Goal: Task Accomplishment & Management: Use online tool/utility

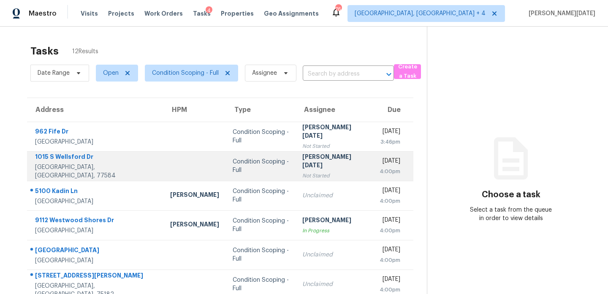
click at [310, 155] on td "[PERSON_NAME][DATE] Not Started" at bounding box center [334, 166] width 77 height 30
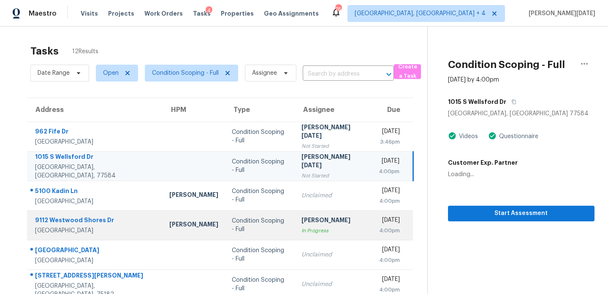
scroll to position [146, 0]
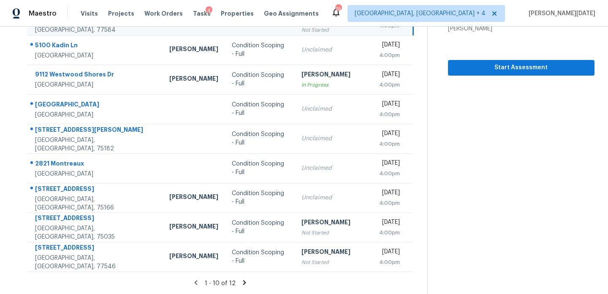
click at [242, 279] on icon at bounding box center [245, 283] width 8 height 8
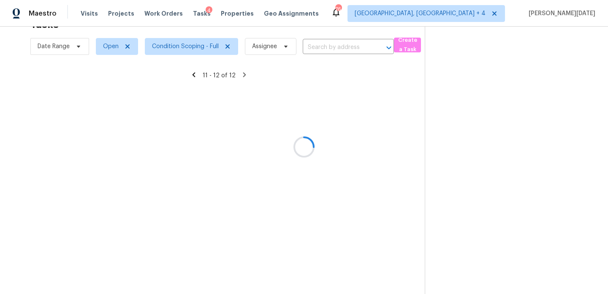
scroll to position [27, 0]
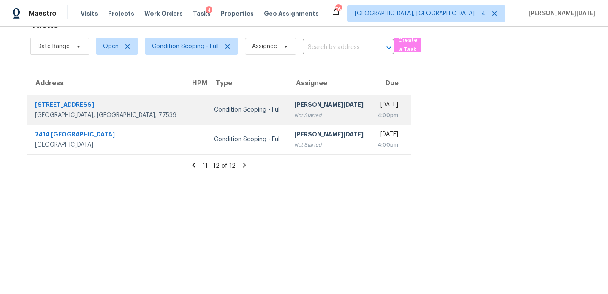
click at [309, 117] on div "Not Started" at bounding box center [328, 115] width 69 height 8
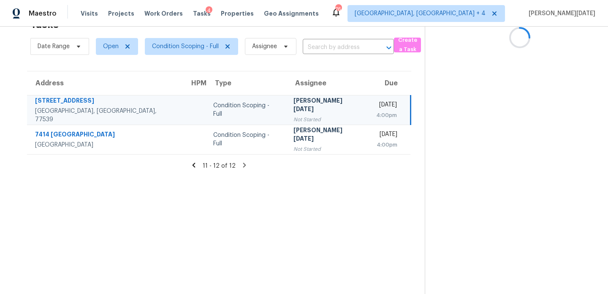
click at [370, 115] on td "[DATE] 4:00pm" at bounding box center [390, 110] width 41 height 30
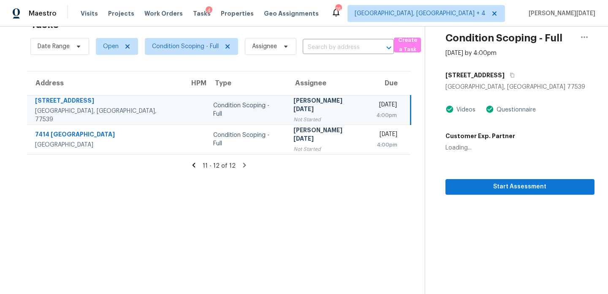
click at [370, 115] on td "[DATE] 4:00pm" at bounding box center [390, 110] width 41 height 30
click at [490, 189] on span "Start Assessment" at bounding box center [520, 187] width 136 height 11
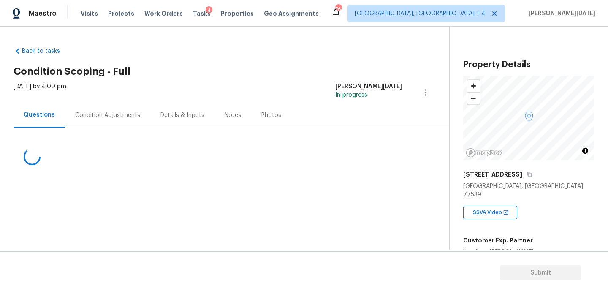
click at [122, 114] on div "Condition Adjustments" at bounding box center [107, 115] width 65 height 8
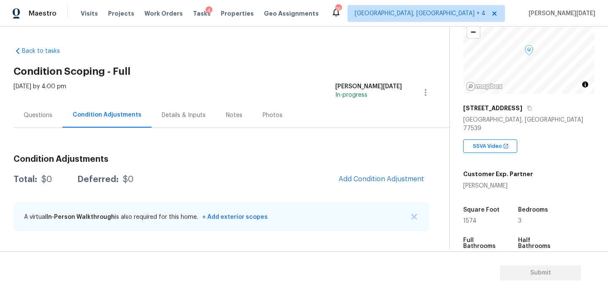
scroll to position [84, 0]
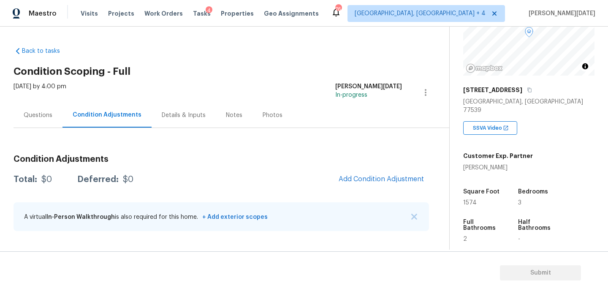
click at [471, 200] on span "1574" at bounding box center [470, 203] width 14 height 6
copy span "1574"
click at [178, 111] on div "Details & Inputs" at bounding box center [184, 115] width 44 height 8
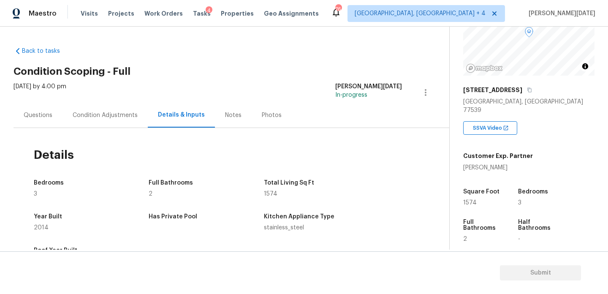
click at [108, 116] on div "Condition Adjustments" at bounding box center [105, 115] width 65 height 8
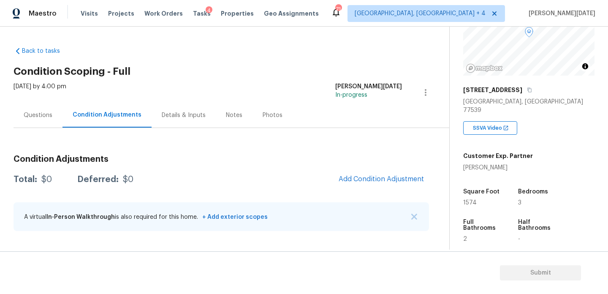
click at [358, 191] on div "Condition Adjustments Total: $0 Deferred: $0 Add Condition Adjustment A virtual…" at bounding box center [222, 193] width 416 height 90
click at [371, 183] on button "Add Condition Adjustment" at bounding box center [381, 179] width 95 height 18
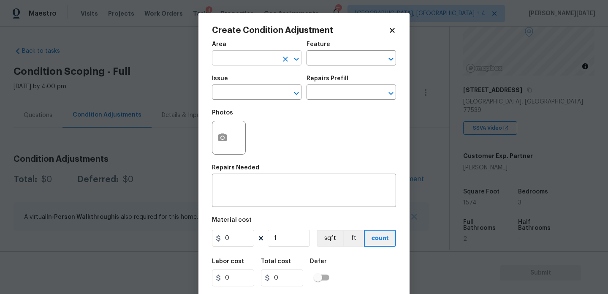
click at [231, 60] on input "text" at bounding box center [245, 58] width 66 height 13
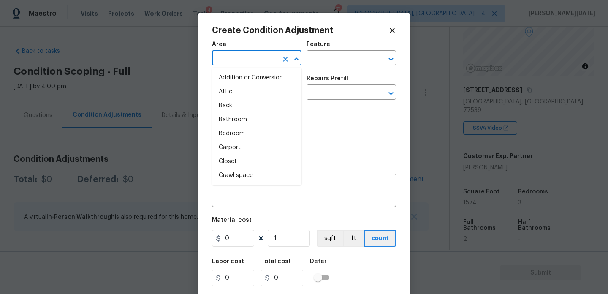
click at [163, 76] on body "Maestro Visits Projects Work Orders Tasks 4 Properties Geo Assignments 71 [GEOG…" at bounding box center [304, 147] width 608 height 294
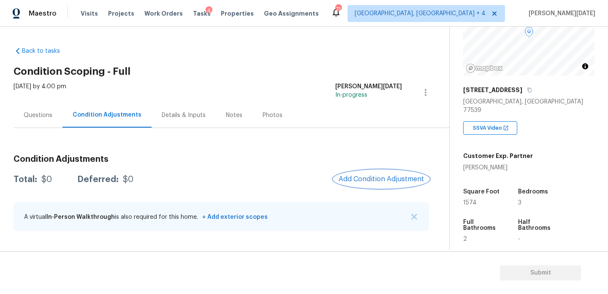
click at [377, 182] on span "Add Condition Adjustment" at bounding box center [381, 179] width 85 height 8
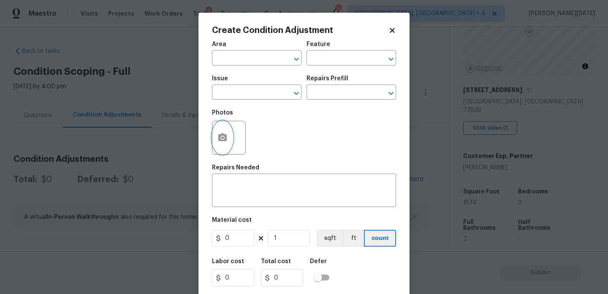
click at [219, 129] on button "button" at bounding box center [222, 137] width 20 height 33
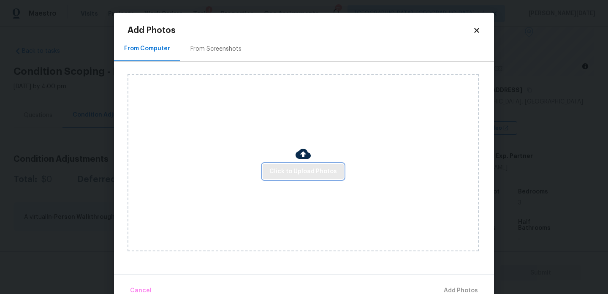
click at [308, 169] on span "Click to Upload Photos" at bounding box center [303, 171] width 68 height 11
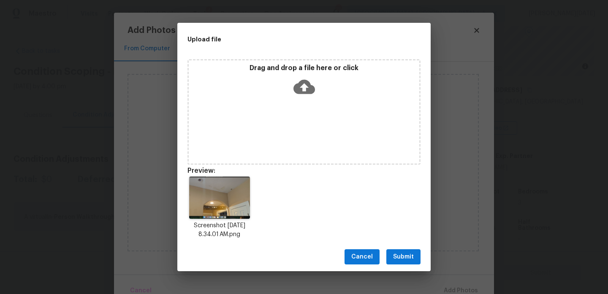
click at [400, 257] on span "Submit" at bounding box center [403, 257] width 21 height 11
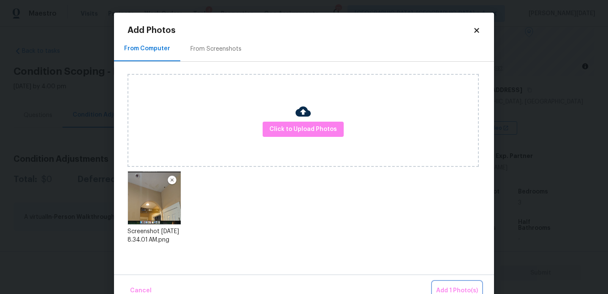
click at [443, 289] on span "Add 1 Photo(s)" at bounding box center [457, 291] width 42 height 11
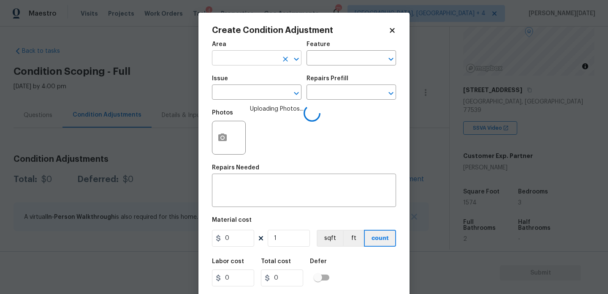
click at [241, 56] on input "text" at bounding box center [245, 58] width 66 height 13
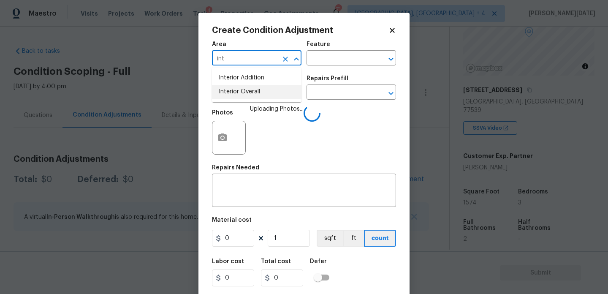
click at [246, 96] on li "Interior Overall" at bounding box center [257, 92] width 90 height 14
type input "Interior Overall"
click at [246, 96] on input "text" at bounding box center [245, 93] width 66 height 13
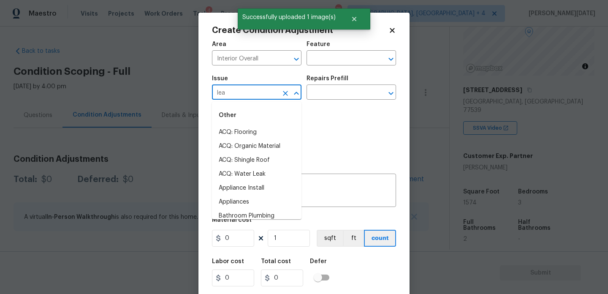
type input "leak"
click at [245, 129] on li "ACQ: Flooring" at bounding box center [257, 132] width 90 height 14
type input "ACQ: Flooring"
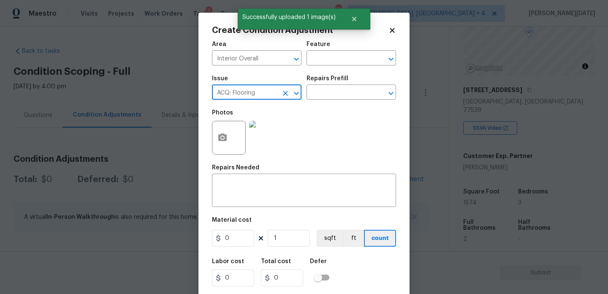
click at [286, 98] on button "Clear" at bounding box center [286, 93] width 12 height 12
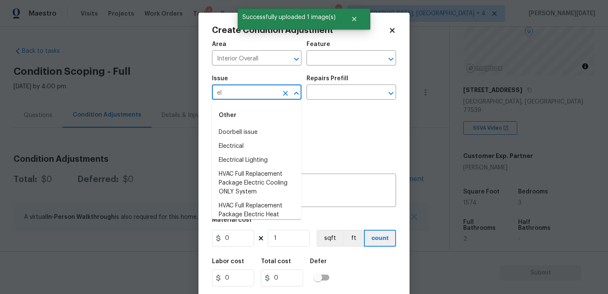
type input "e"
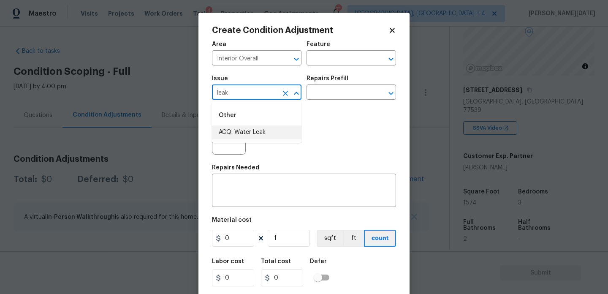
click at [272, 136] on li "ACQ: Water Leak" at bounding box center [257, 132] width 90 height 14
type input "ACQ: Water Leak"
click at [350, 95] on input "text" at bounding box center [340, 93] width 66 height 13
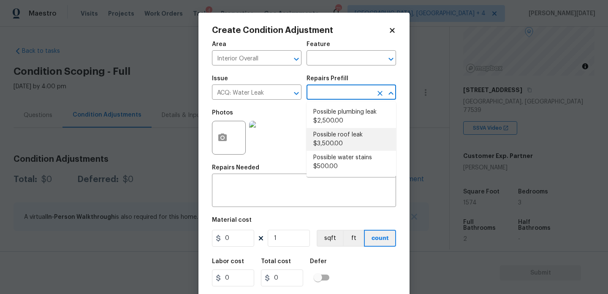
click at [363, 140] on li "Possible roof leak $3,500.00" at bounding box center [352, 139] width 90 height 23
type input "Acquisition"
type textarea "Acquisition Scope: Possible roof leak"
type input "3500"
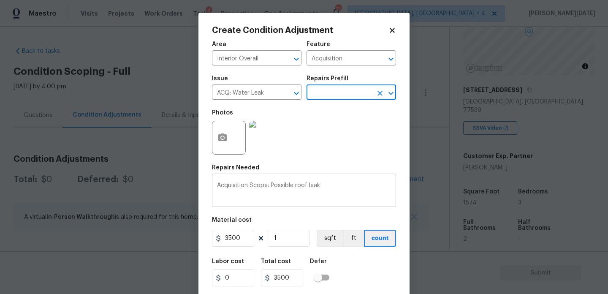
scroll to position [22, 0]
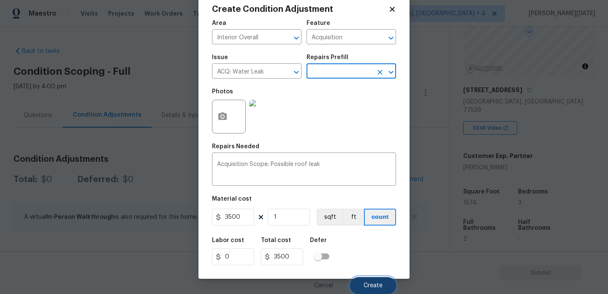
click at [365, 283] on span "Create" at bounding box center [373, 286] width 19 height 6
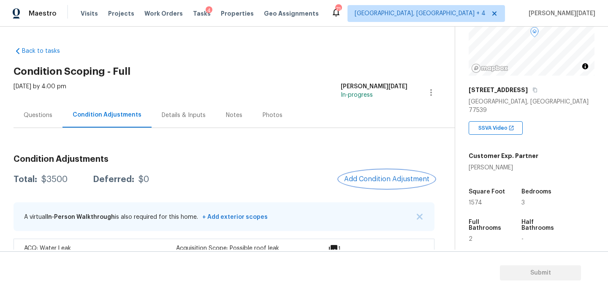
scroll to position [23, 0]
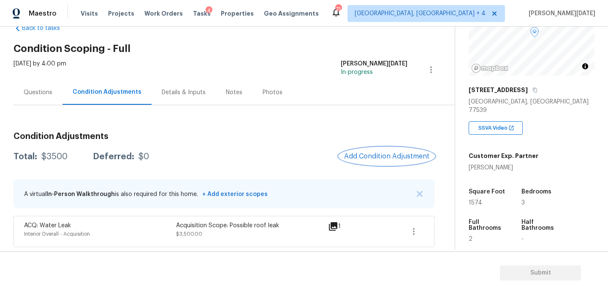
click at [359, 155] on span "Add Condition Adjustment" at bounding box center [386, 156] width 85 height 8
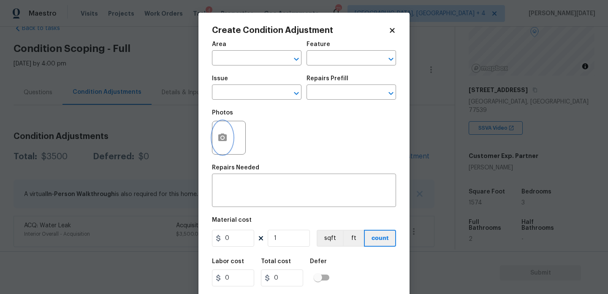
click at [217, 138] on button "button" at bounding box center [222, 137] width 20 height 33
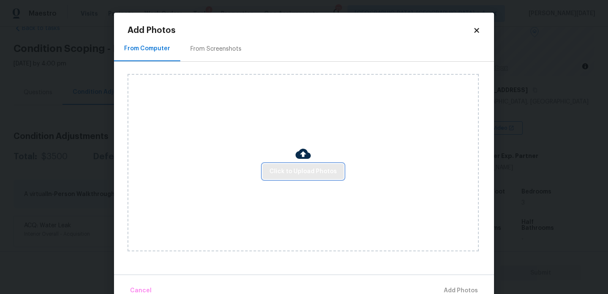
click at [296, 170] on span "Click to Upload Photos" at bounding box center [303, 171] width 68 height 11
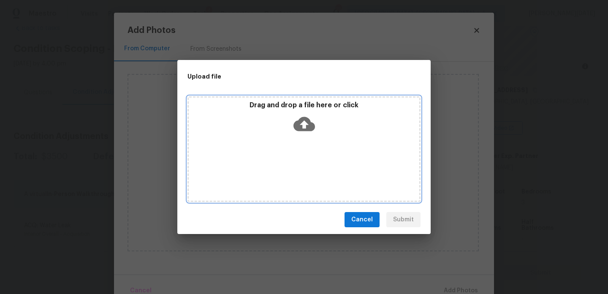
click at [296, 170] on div "Drag and drop a file here or click" at bounding box center [304, 149] width 233 height 106
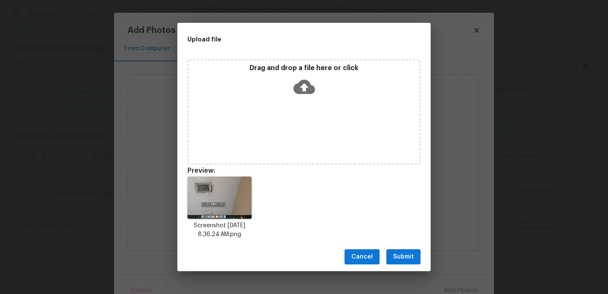
click at [410, 256] on span "Submit" at bounding box center [403, 257] width 21 height 11
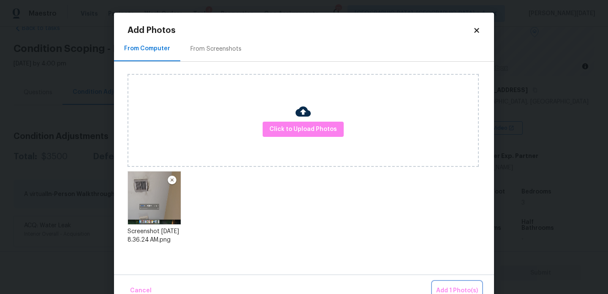
click at [455, 286] on span "Add 1 Photo(s)" at bounding box center [457, 291] width 42 height 11
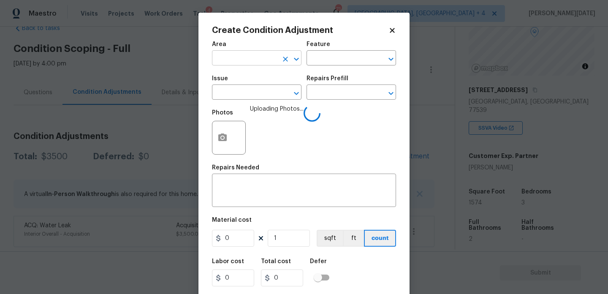
click at [245, 64] on input "text" at bounding box center [245, 58] width 66 height 13
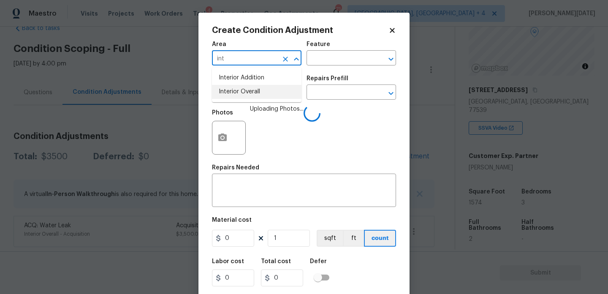
click at [249, 92] on li "Interior Overall" at bounding box center [257, 92] width 90 height 14
type input "Interior Overall"
click at [249, 92] on input "text" at bounding box center [245, 93] width 66 height 13
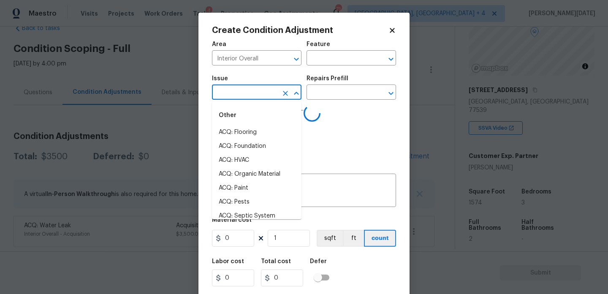
click at [249, 92] on input "text" at bounding box center [245, 93] width 66 height 13
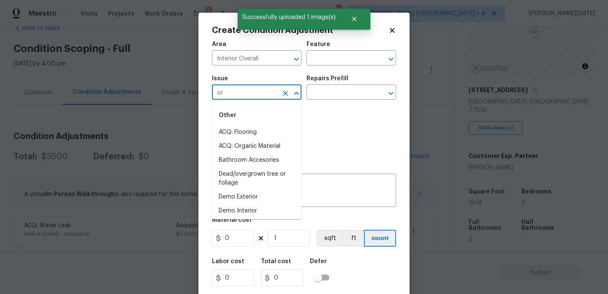
type input "org"
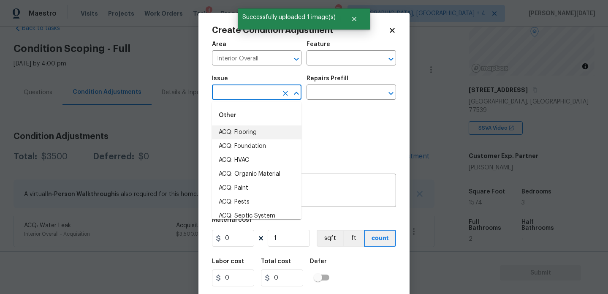
click at [249, 131] on li "ACQ: Flooring" at bounding box center [257, 132] width 90 height 14
type input "ACQ: Flooring"
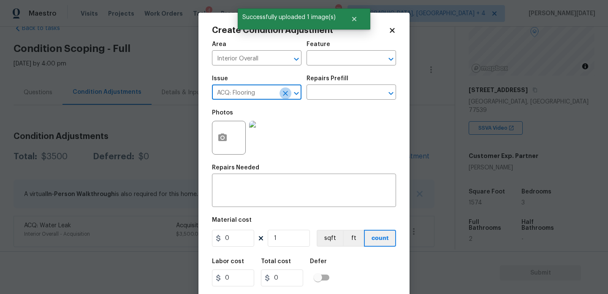
click at [287, 95] on icon "Clear" at bounding box center [285, 93] width 5 height 5
click at [280, 131] on li "ACQ: Organic Material" at bounding box center [257, 132] width 90 height 14
type input "ACQ: Organic Material"
click at [350, 94] on input "text" at bounding box center [340, 93] width 66 height 13
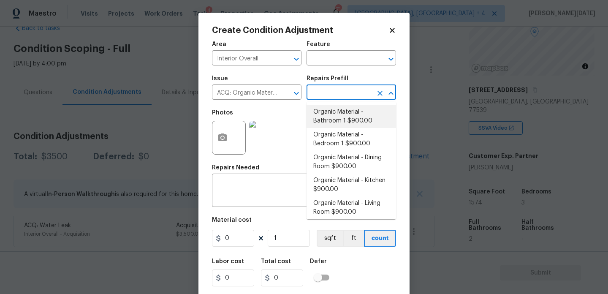
click at [351, 119] on li "Organic Material - Bathroom 1 $900.00" at bounding box center [352, 116] width 90 height 23
type input "Acquisition"
type textarea "Acquisition Scope: Conditions Conducive to Organic Material - Bathroom 1 Discla…"
type input "900"
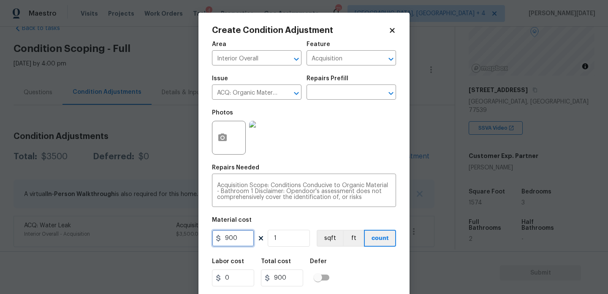
drag, startPoint x: 238, startPoint y: 242, endPoint x: 168, endPoint y: 240, distance: 70.6
click at [168, 240] on div "Create Condition Adjustment Area Interior Overall ​ Feature Acquisition ​ Issue…" at bounding box center [304, 147] width 608 height 294
type input "2500"
click at [337, 133] on div "Photos" at bounding box center [304, 132] width 184 height 55
type input "2500"
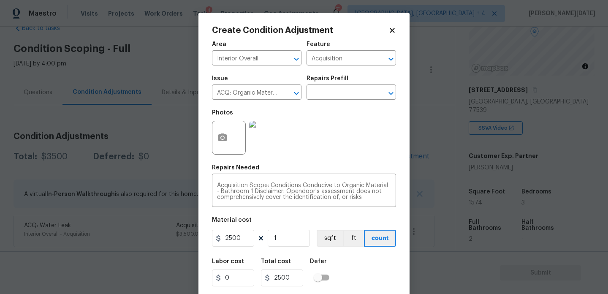
scroll to position [22, 0]
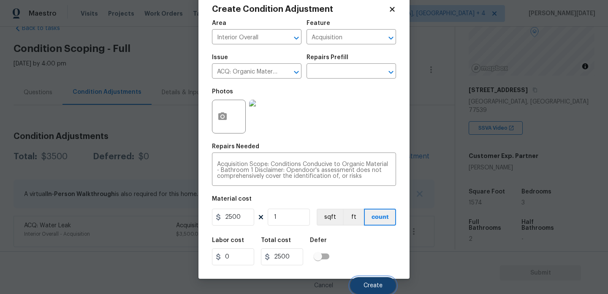
click at [373, 285] on span "Create" at bounding box center [373, 286] width 19 height 6
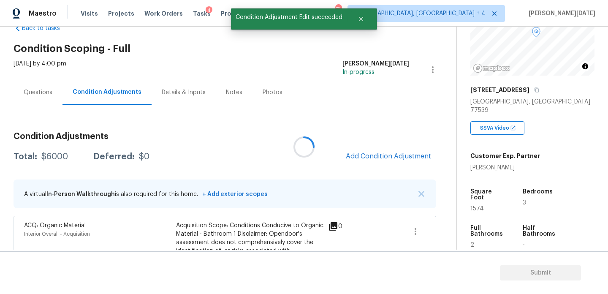
scroll to position [0, 0]
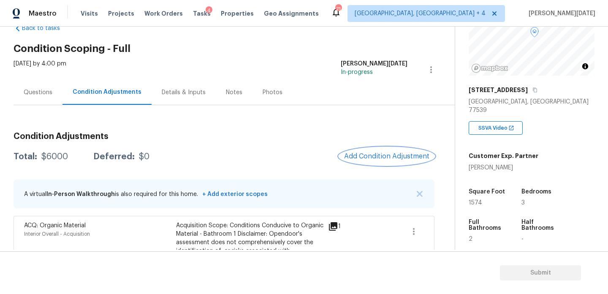
click at [381, 152] on span "Add Condition Adjustment" at bounding box center [386, 156] width 85 height 8
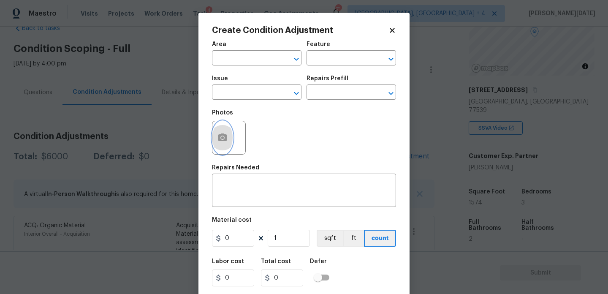
click at [225, 141] on icon "button" at bounding box center [222, 137] width 8 height 8
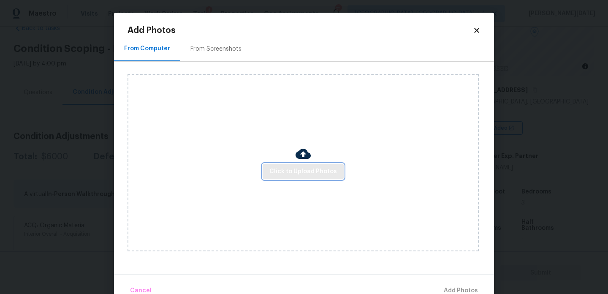
click at [277, 165] on button "Click to Upload Photos" at bounding box center [303, 172] width 81 height 16
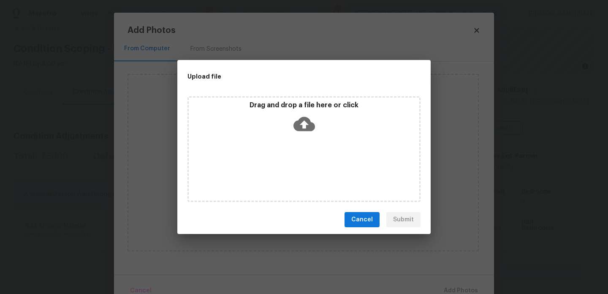
click at [277, 165] on div "Drag and drop a file here or click" at bounding box center [304, 149] width 233 height 106
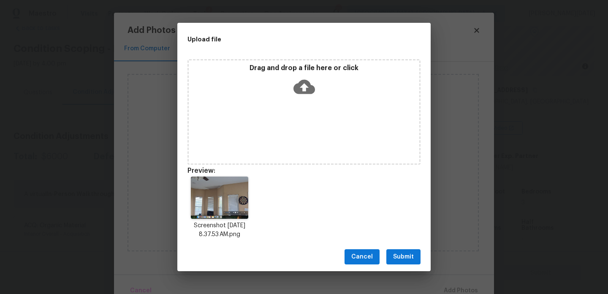
click at [411, 255] on span "Submit" at bounding box center [403, 257] width 21 height 11
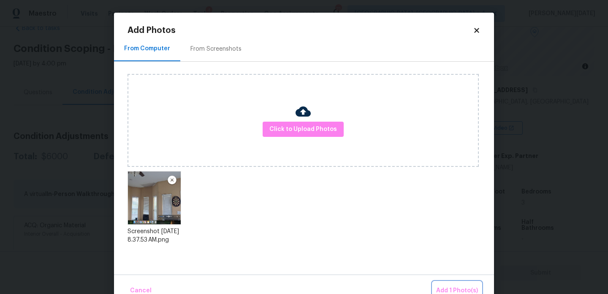
click at [457, 285] on button "Add 1 Photo(s)" at bounding box center [457, 291] width 49 height 18
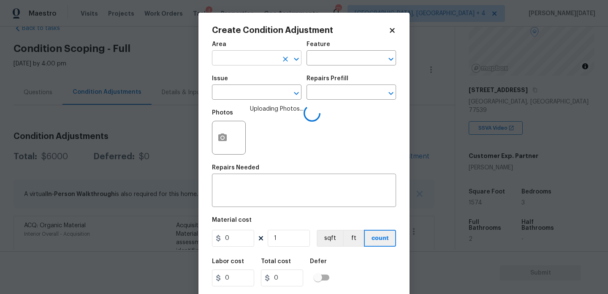
click at [237, 65] on input "text" at bounding box center [245, 58] width 66 height 13
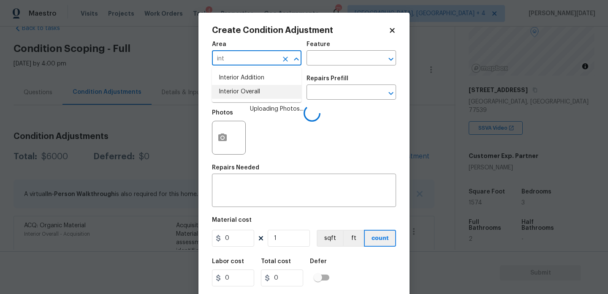
click at [240, 90] on li "Interior Overall" at bounding box center [257, 92] width 90 height 14
type input "Interior Overall"
click at [240, 90] on input "text" at bounding box center [245, 93] width 66 height 13
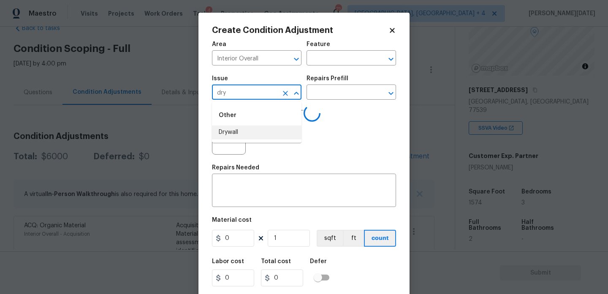
click at [239, 127] on li "Drywall" at bounding box center [257, 132] width 90 height 14
type input "Drywall"
click at [310, 63] on input "text" at bounding box center [340, 58] width 66 height 13
type input "w"
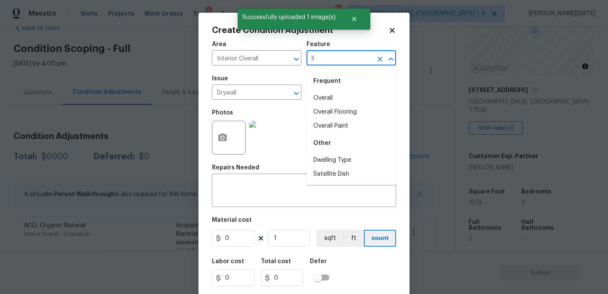
type input "l"
type input "wa"
type input "l"
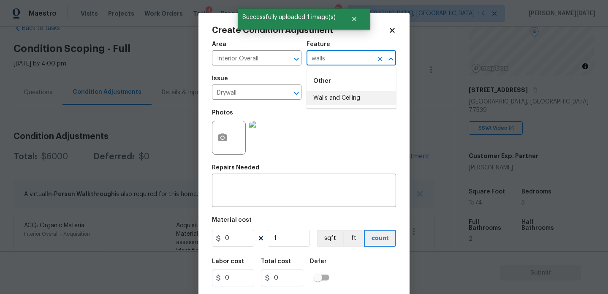
click at [334, 95] on li "Walls and Ceiling" at bounding box center [352, 98] width 90 height 14
type input "Walls and Ceiling"
click at [332, 94] on input "text" at bounding box center [340, 93] width 66 height 13
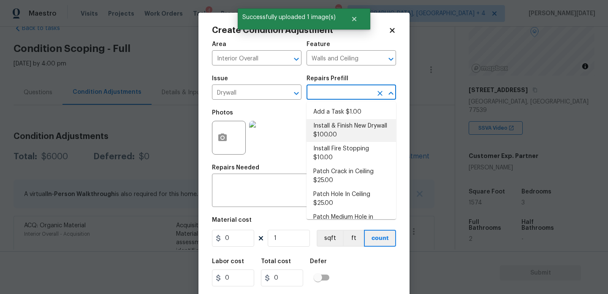
click at [343, 128] on li "Install & Finish New Drywall $100.00" at bounding box center [352, 130] width 90 height 23
type textarea "Remove the existing damaged drywall and replace with new. Ensure that the new d…"
type input "100"
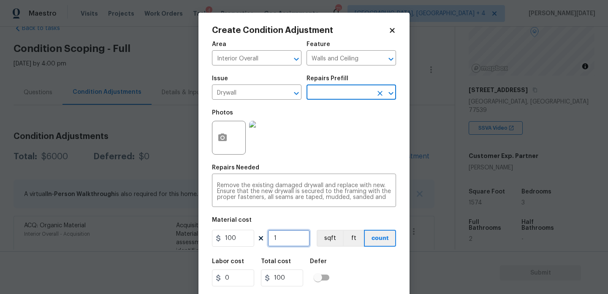
click at [291, 245] on input "1" at bounding box center [289, 238] width 42 height 17
type input "0"
type input "4"
type input "400"
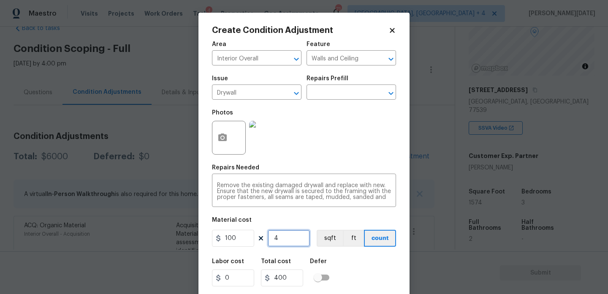
type input "4"
click at [348, 145] on div "Photos" at bounding box center [304, 132] width 184 height 55
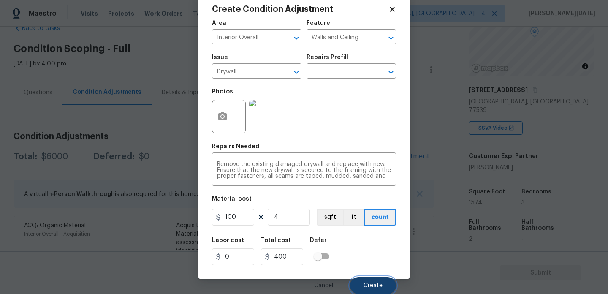
click at [372, 286] on span "Create" at bounding box center [373, 286] width 19 height 6
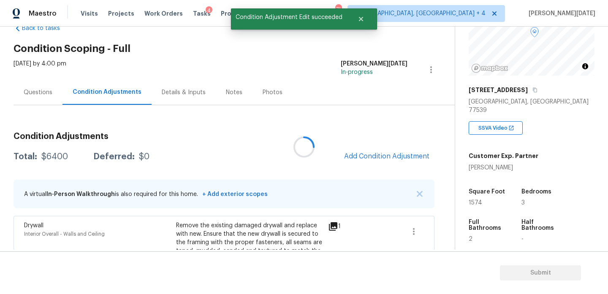
scroll to position [0, 0]
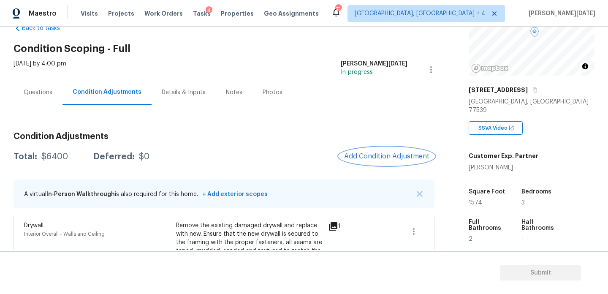
click at [366, 151] on button "Add Condition Adjustment" at bounding box center [386, 156] width 95 height 18
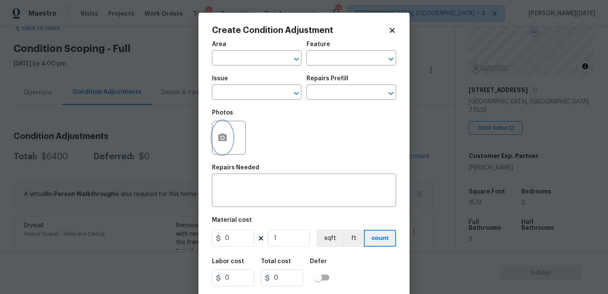
click at [222, 137] on circle "button" at bounding box center [222, 137] width 3 height 3
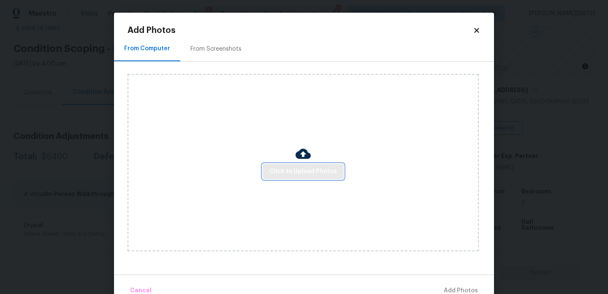
click at [269, 171] on button "Click to Upload Photos" at bounding box center [303, 172] width 81 height 16
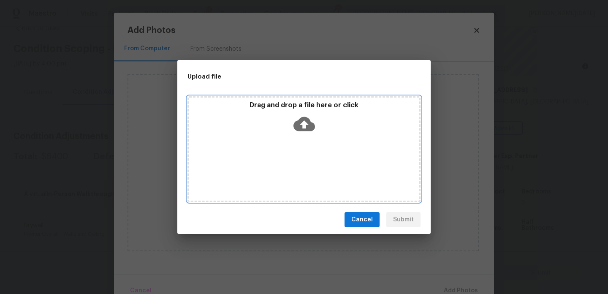
click at [269, 171] on div "Drag and drop a file here or click" at bounding box center [304, 149] width 233 height 106
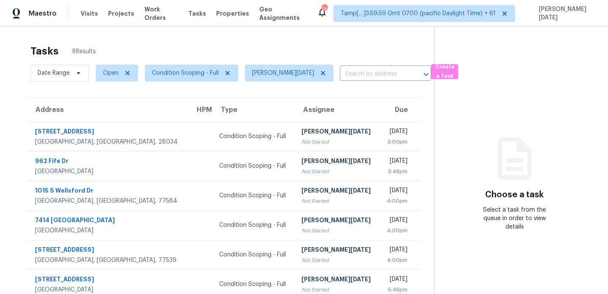
click at [108, 82] on span "Open" at bounding box center [113, 73] width 49 height 22
click at [111, 77] on span "Open" at bounding box center [117, 73] width 42 height 17
click at [107, 123] on label "Blocked" at bounding box center [117, 121] width 33 height 8
click at [106, 122] on input "Blocked" at bounding box center [103, 119] width 5 height 5
checkbox input "true"
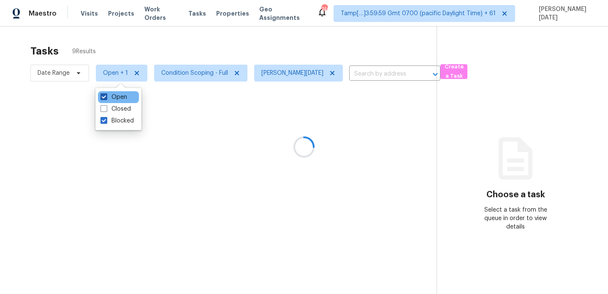
click at [110, 101] on label "Open" at bounding box center [114, 97] width 27 height 8
click at [106, 98] on input "Open" at bounding box center [103, 95] width 5 height 5
checkbox input "false"
click at [198, 52] on div at bounding box center [304, 147] width 608 height 294
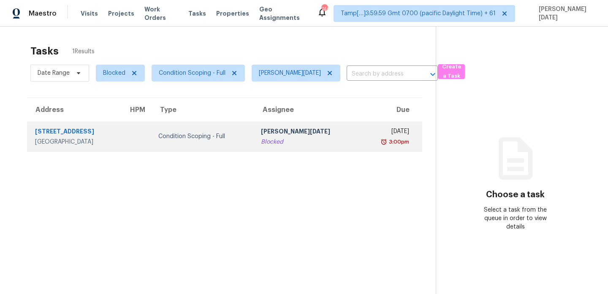
click at [318, 129] on td "Prabhu Raja Blocked" at bounding box center [307, 137] width 106 height 30
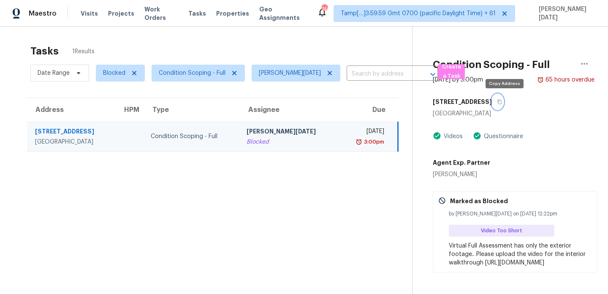
click at [502, 102] on icon "button" at bounding box center [499, 101] width 5 height 5
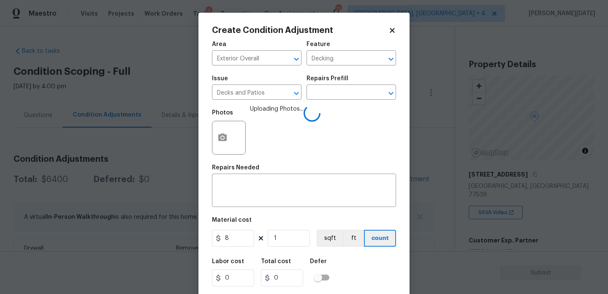
scroll to position [84, 0]
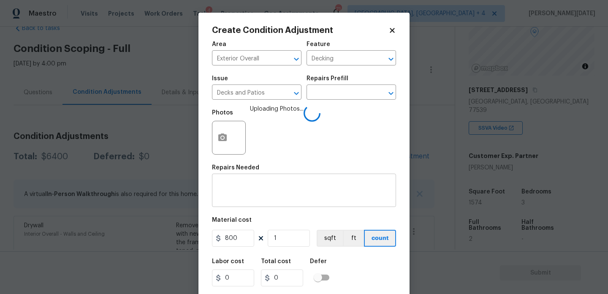
type input "800"
click at [236, 186] on textarea at bounding box center [304, 191] width 174 height 18
type input "800"
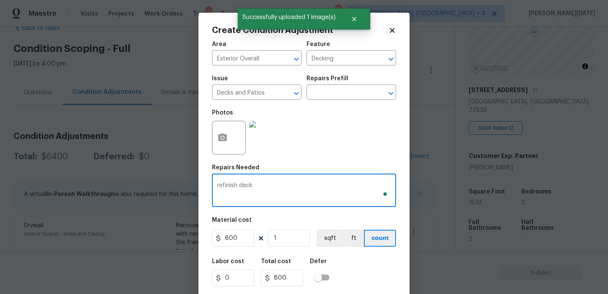
scroll to position [22, 0]
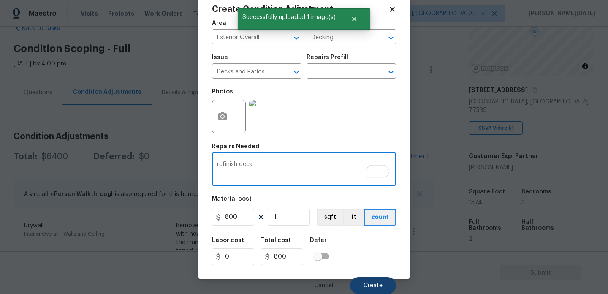
type textarea "refinish deck"
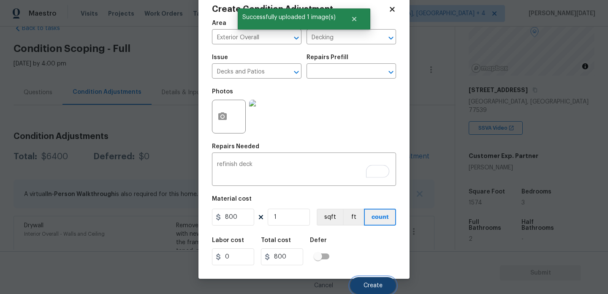
click at [376, 282] on button "Create" at bounding box center [373, 285] width 46 height 17
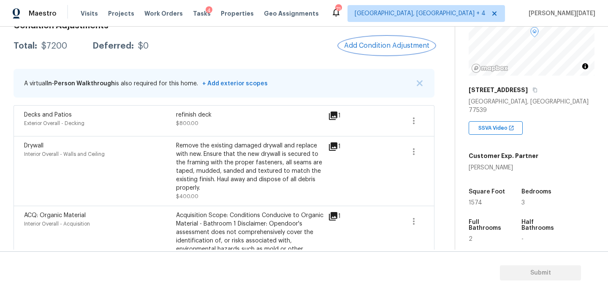
scroll to position [137, 0]
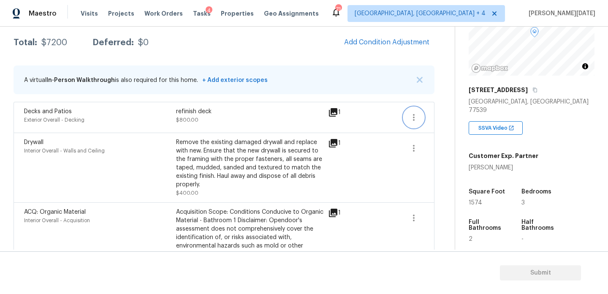
click at [407, 119] on button "button" at bounding box center [414, 117] width 20 height 20
click at [441, 112] on div "Edit" at bounding box center [462, 116] width 66 height 8
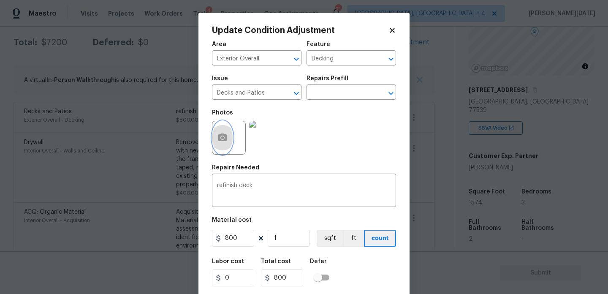
click at [218, 134] on icon "button" at bounding box center [223, 138] width 10 height 10
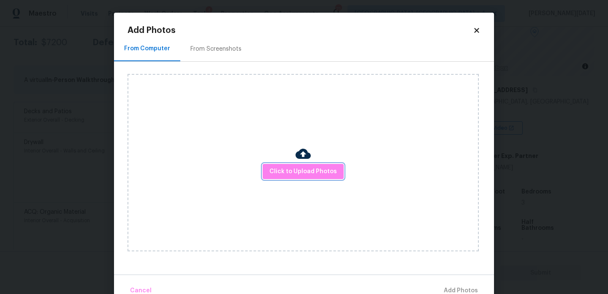
click at [292, 175] on span "Click to Upload Photos" at bounding box center [303, 171] width 68 height 11
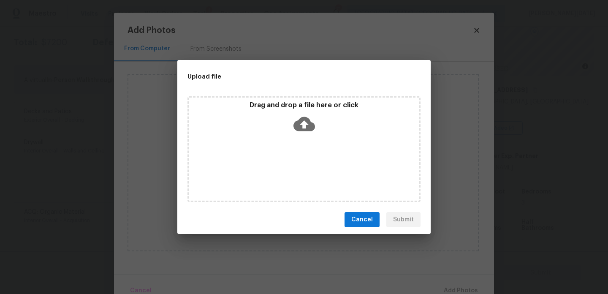
click at [292, 175] on div "Drag and drop a file here or click" at bounding box center [304, 149] width 233 height 106
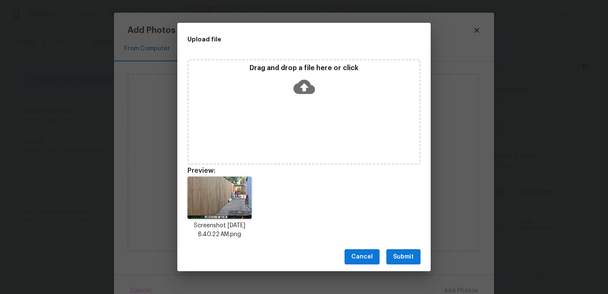
click at [405, 263] on button "Submit" at bounding box center [403, 257] width 34 height 16
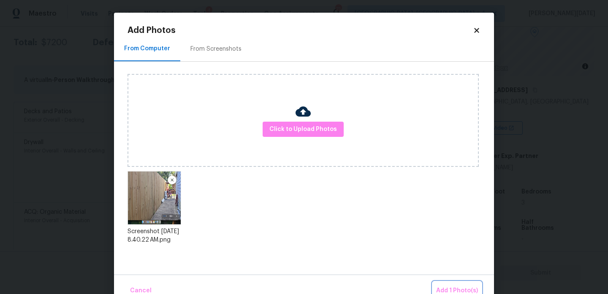
click at [450, 286] on span "Add 1 Photo(s)" at bounding box center [457, 291] width 42 height 11
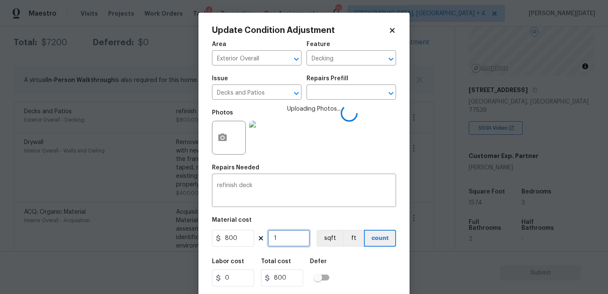
click at [286, 238] on input "1" at bounding box center [289, 238] width 42 height 17
type input "0"
type input "2"
type input "1600"
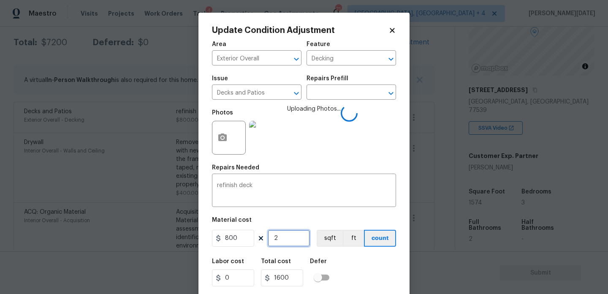
type input "2"
click at [331, 161] on div "Area Exterior Overall ​ Feature Decking ​ Issue Decks and Patios ​ Repairs Pref…" at bounding box center [304, 175] width 184 height 279
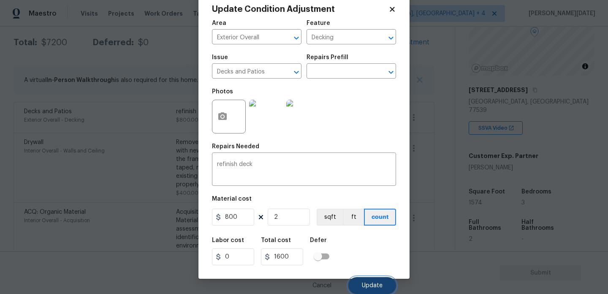
click at [368, 281] on button "Update" at bounding box center [372, 285] width 48 height 17
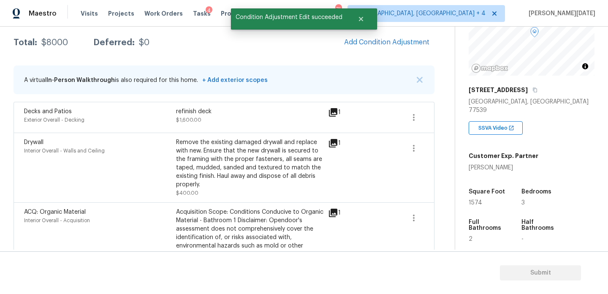
scroll to position [0, 0]
click at [475, 200] on span "1574" at bounding box center [477, 203] width 14 height 6
copy span "1574"
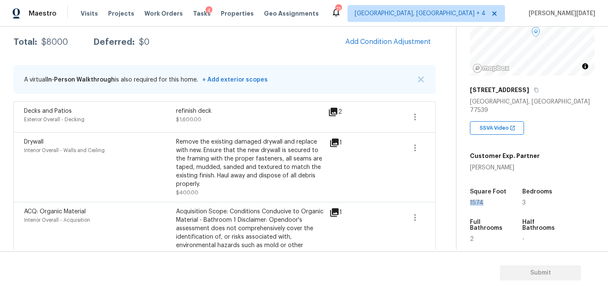
scroll to position [70, 0]
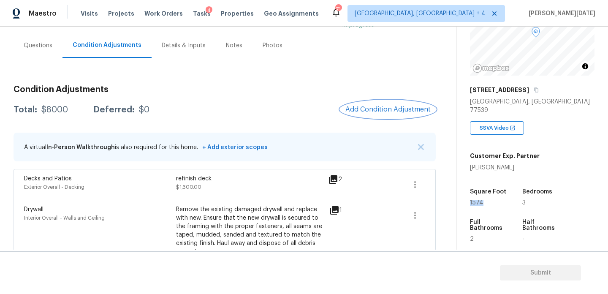
click at [384, 106] on span "Add Condition Adjustment" at bounding box center [387, 110] width 85 height 8
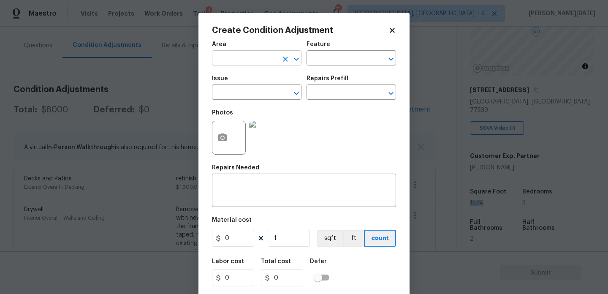
click at [234, 63] on input "text" at bounding box center [245, 58] width 66 height 13
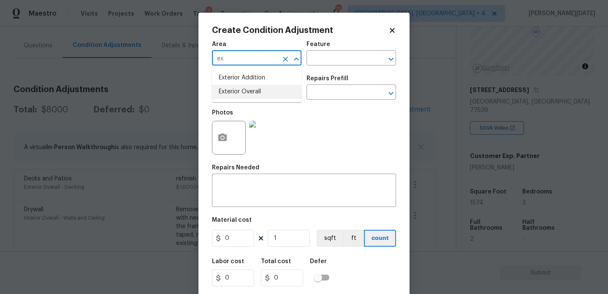
click at [242, 96] on li "Exterior Overall" at bounding box center [257, 92] width 90 height 14
type input "Exterior Overall"
click at [242, 96] on input "text" at bounding box center [245, 93] width 66 height 13
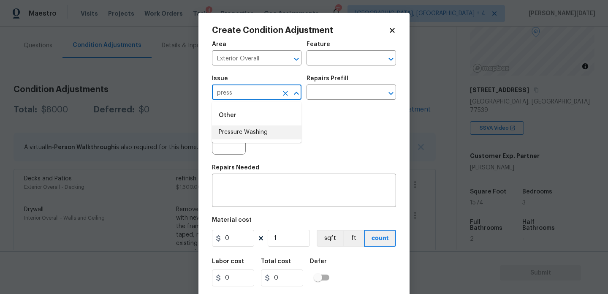
click at [250, 126] on li "Pressure Washing" at bounding box center [257, 132] width 90 height 14
type input "Pressure Washing"
click at [331, 94] on input "text" at bounding box center [340, 93] width 66 height 13
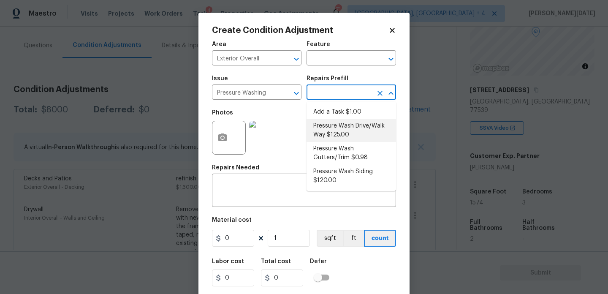
click at [339, 136] on li "Pressure Wash Drive/Walk Way $125.00" at bounding box center [352, 130] width 90 height 23
type input "Siding"
type textarea "Pressure wash the driveways/walkways as directed by the PM. Ensure that all deb…"
type input "125"
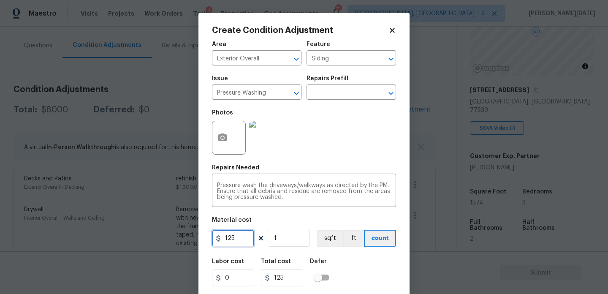
drag, startPoint x: 231, startPoint y: 243, endPoint x: 195, endPoint y: 243, distance: 35.5
click at [195, 243] on div "Create Condition Adjustment Area Exterior Overall ​ Feature Siding ​ Issue Pres…" at bounding box center [304, 147] width 608 height 294
type input "200"
click at [334, 150] on div "Photos" at bounding box center [304, 132] width 184 height 55
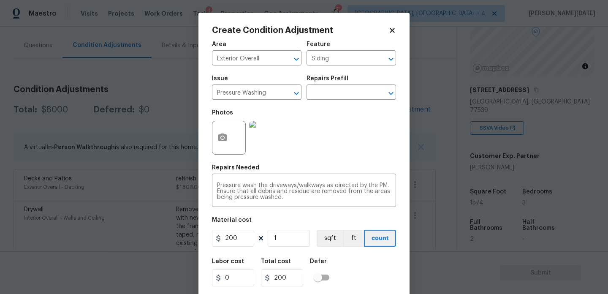
scroll to position [22, 0]
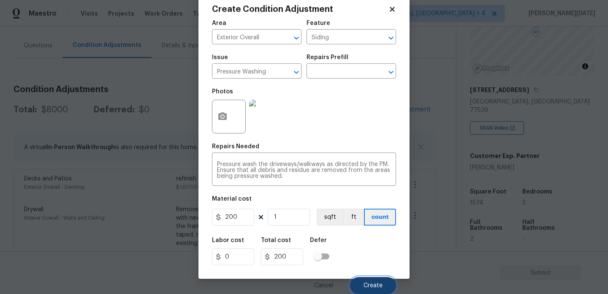
click at [364, 283] on span "Create" at bounding box center [373, 286] width 19 height 6
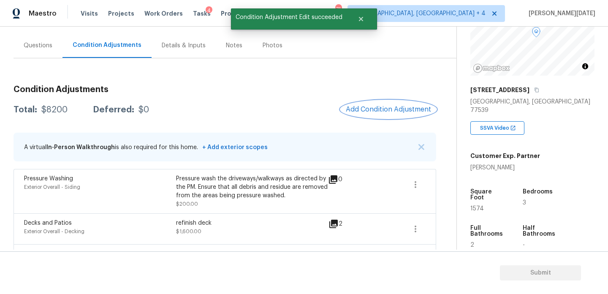
scroll to position [0, 0]
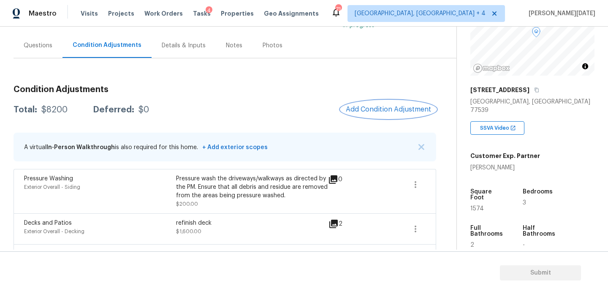
click at [362, 106] on span "Add Condition Adjustment" at bounding box center [388, 110] width 85 height 8
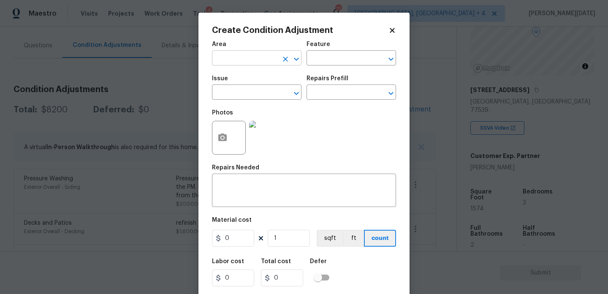
click at [221, 58] on input "text" at bounding box center [245, 58] width 66 height 13
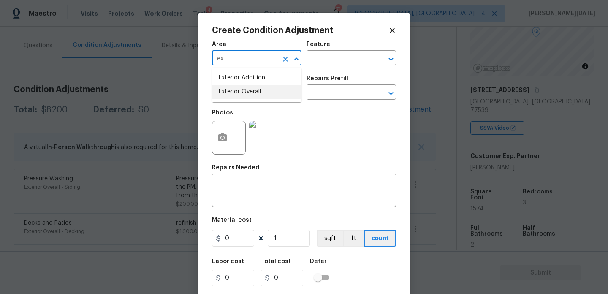
click at [240, 92] on li "Exterior Overall" at bounding box center [257, 92] width 90 height 14
type input "Exterior Overall"
click at [240, 92] on input "text" at bounding box center [245, 93] width 66 height 13
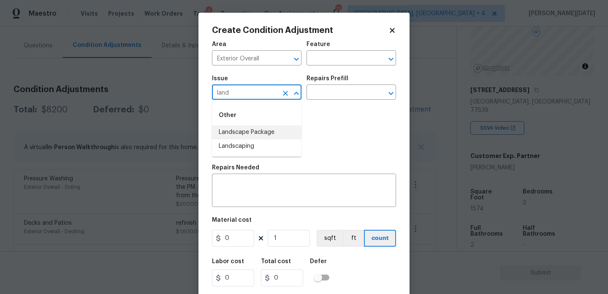
click at [247, 132] on li "Landscape Package" at bounding box center [257, 132] width 90 height 14
type input "Landscape Package"
click at [323, 92] on input "text" at bounding box center [340, 93] width 66 height 13
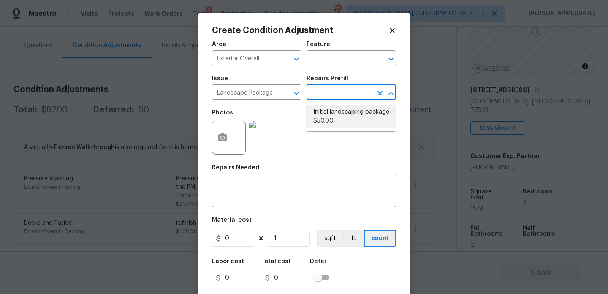
click at [333, 121] on li "Initial landscaping package $50.00" at bounding box center [352, 116] width 90 height 23
type input "Home Readiness Packages"
type textarea "Mowing of grass up to 6" in height. Mow, edge along driveways & sidewalks, trim…"
type input "50"
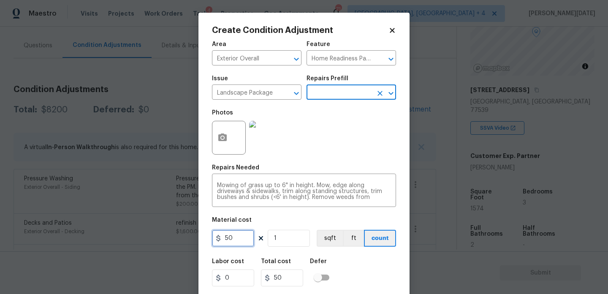
drag, startPoint x: 240, startPoint y: 244, endPoint x: 193, endPoint y: 242, distance: 47.7
click at [193, 242] on div "Create Condition Adjustment Area Exterior Overall ​ Feature Home Readiness Pack…" at bounding box center [304, 147] width 608 height 294
type input "750"
click at [319, 110] on div "Photos" at bounding box center [304, 132] width 184 height 55
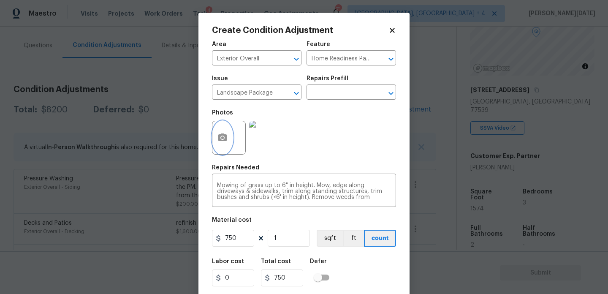
click at [220, 140] on icon "button" at bounding box center [222, 137] width 8 height 8
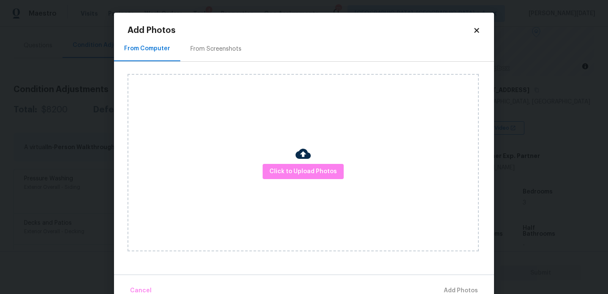
click at [211, 46] on div "From Screenshots" at bounding box center [215, 49] width 51 height 8
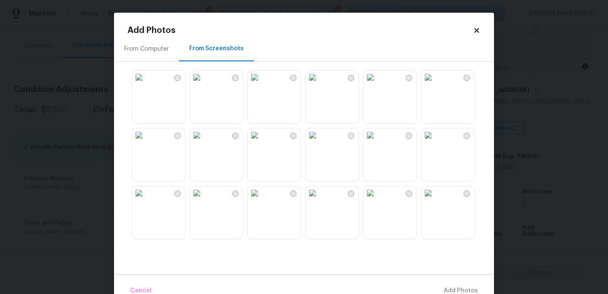
click at [435, 84] on img at bounding box center [429, 78] width 14 height 14
click at [377, 142] on img at bounding box center [371, 135] width 14 height 14
click at [146, 142] on img at bounding box center [139, 135] width 14 height 14
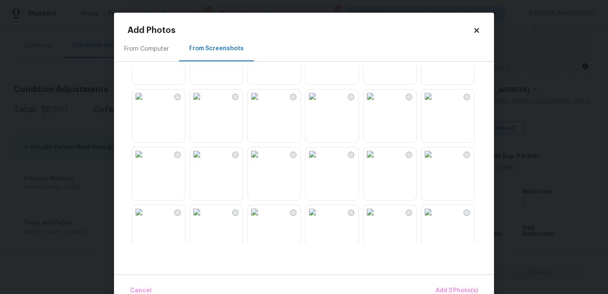
scroll to position [309, 0]
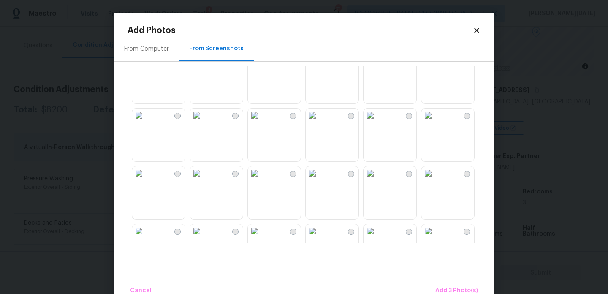
click at [319, 122] on img at bounding box center [313, 116] width 14 height 14
click at [204, 180] on img at bounding box center [197, 173] width 14 height 14
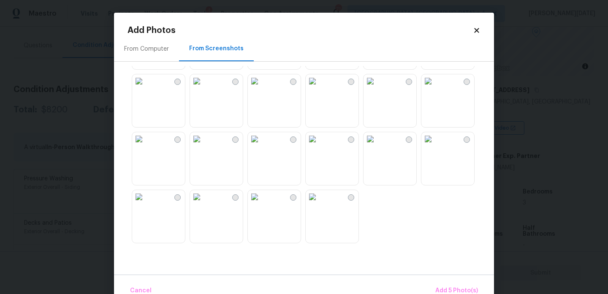
click at [319, 146] on img at bounding box center [313, 139] width 14 height 14
click at [377, 88] on img at bounding box center [371, 81] width 14 height 14
click at [467, 287] on span "Add 7 Photo(s)" at bounding box center [456, 291] width 43 height 11
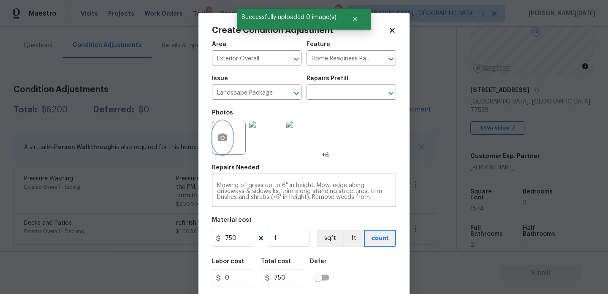
scroll to position [22, 0]
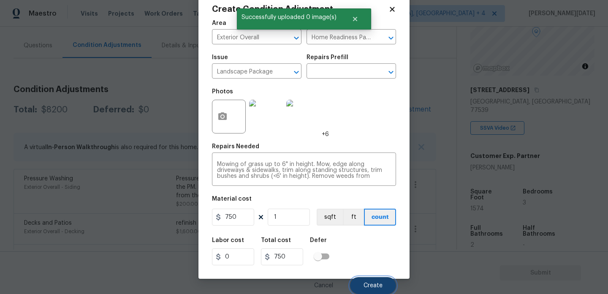
click at [369, 279] on button "Create" at bounding box center [373, 285] width 46 height 17
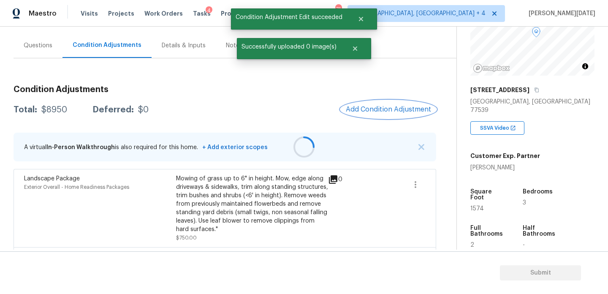
scroll to position [0, 0]
click at [370, 109] on span "Add Condition Adjustment" at bounding box center [388, 110] width 85 height 8
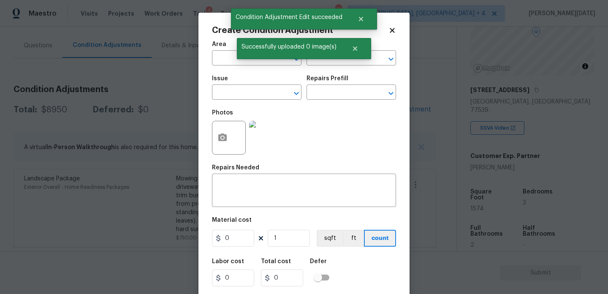
click at [226, 65] on span "Area ​" at bounding box center [257, 53] width 90 height 34
click at [226, 60] on input "text" at bounding box center [245, 58] width 66 height 13
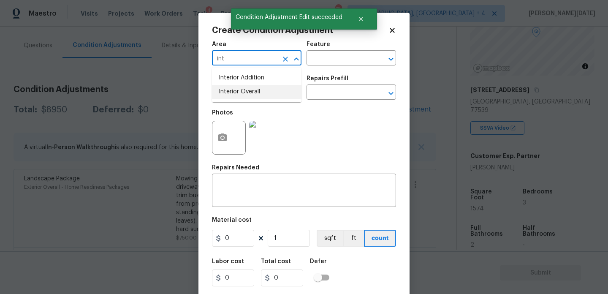
click at [234, 92] on li "Interior Overall" at bounding box center [257, 92] width 90 height 14
type input "Interior Overall"
click at [234, 92] on input "text" at bounding box center [245, 93] width 66 height 13
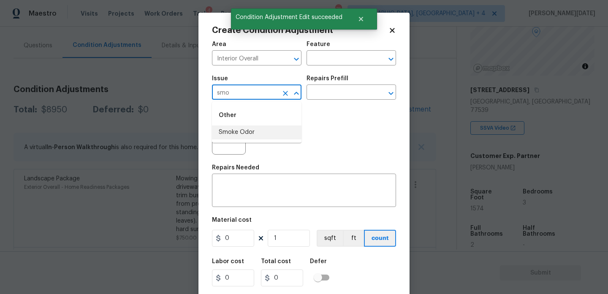
click at [236, 130] on li "Smoke Odor" at bounding box center [257, 132] width 90 height 14
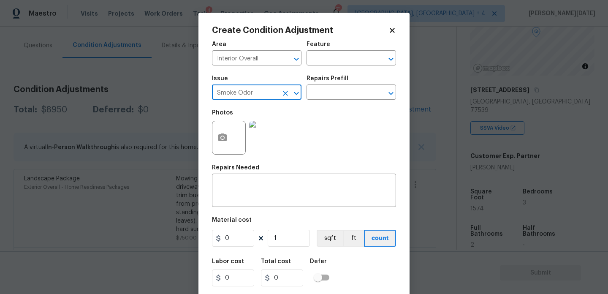
type input "Smoke Odor"
click at [348, 84] on div "Repairs Prefill" at bounding box center [352, 81] width 90 height 11
click at [334, 93] on input "text" at bounding box center [340, 93] width 66 height 13
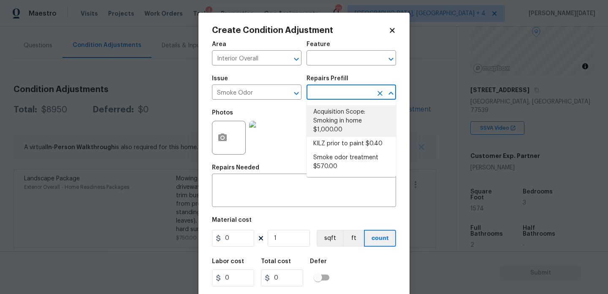
click at [343, 116] on li "Acquisition Scope: Smoking in home $1,000.00" at bounding box center [352, 121] width 90 height 32
type textarea "Acquisition Scope: Smoking in home"
type input "1000"
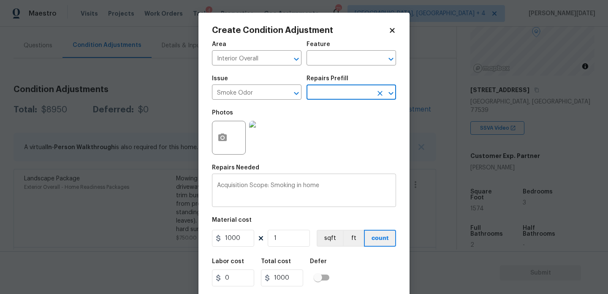
scroll to position [22, 0]
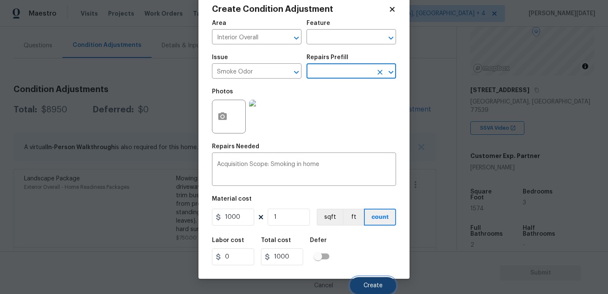
click at [362, 287] on button "Create" at bounding box center [373, 285] width 46 height 17
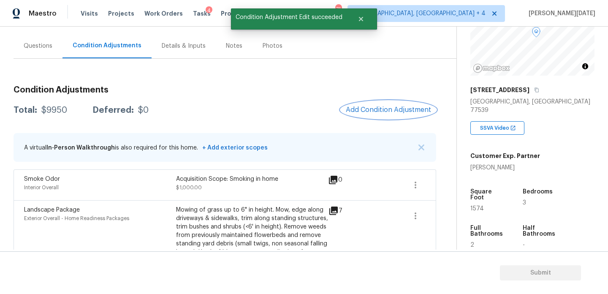
scroll to position [69, 0]
click at [380, 112] on span "Add Condition Adjustment" at bounding box center [388, 110] width 85 height 8
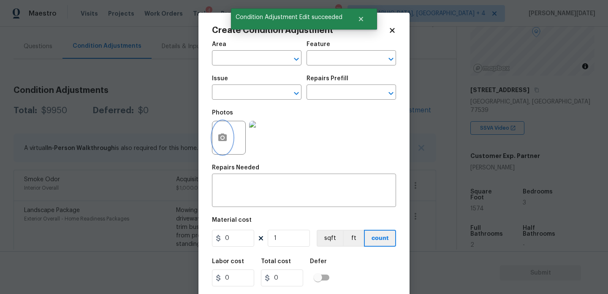
click at [222, 141] on icon "button" at bounding box center [222, 137] width 8 height 8
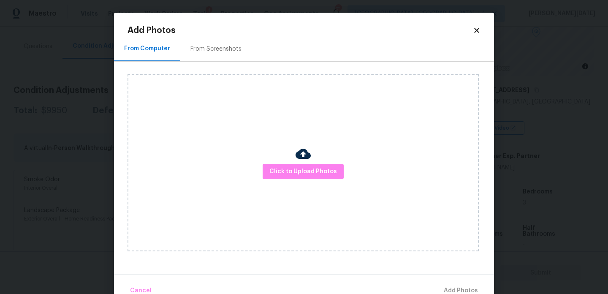
click at [305, 180] on div "Click to Upload Photos" at bounding box center [303, 162] width 351 height 177
click at [313, 174] on span "Click to Upload Photos" at bounding box center [303, 171] width 68 height 11
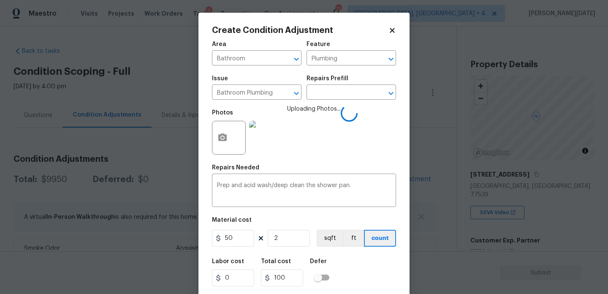
scroll to position [84, 0]
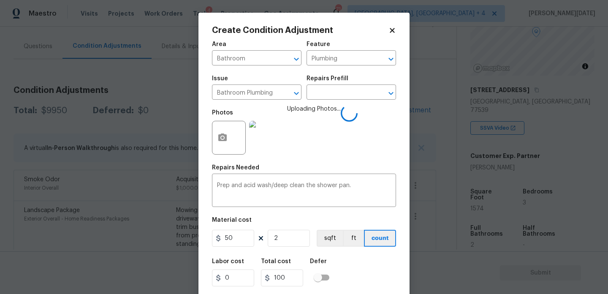
type input "2"
click at [367, 133] on div "Photos Uploading Photos..." at bounding box center [304, 132] width 184 height 55
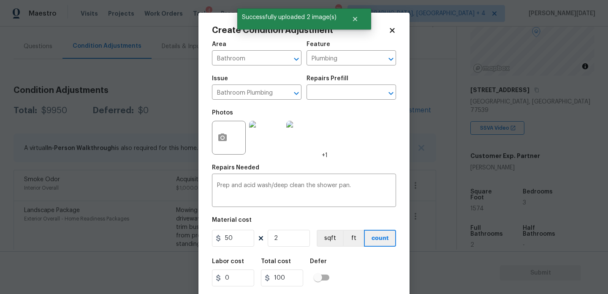
scroll to position [22, 0]
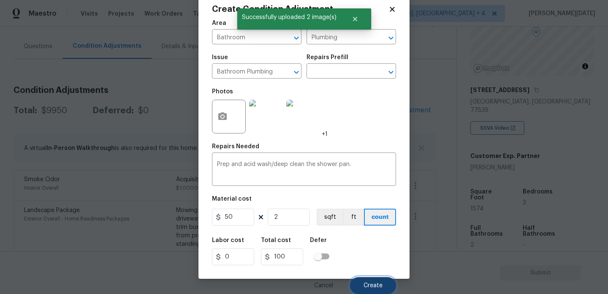
click at [369, 289] on button "Create" at bounding box center [373, 285] width 46 height 17
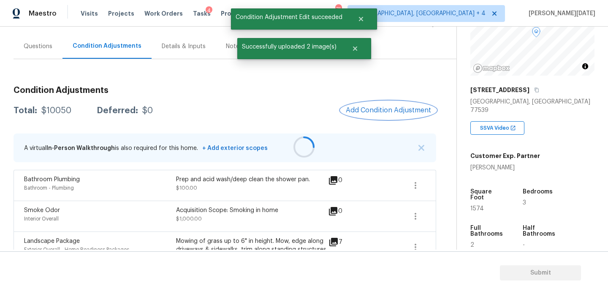
scroll to position [0, 0]
click at [478, 206] on span "1574" at bounding box center [477, 209] width 14 height 6
copy span "1574"
click at [375, 109] on span "Add Condition Adjustment" at bounding box center [388, 110] width 85 height 8
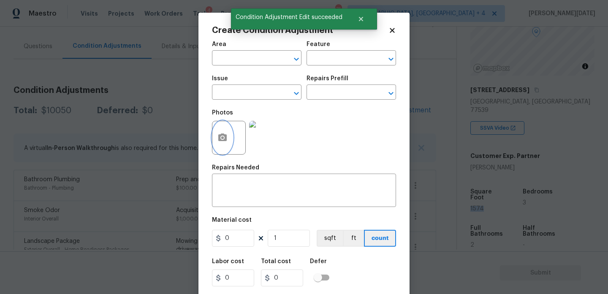
click at [223, 143] on button "button" at bounding box center [222, 137] width 20 height 33
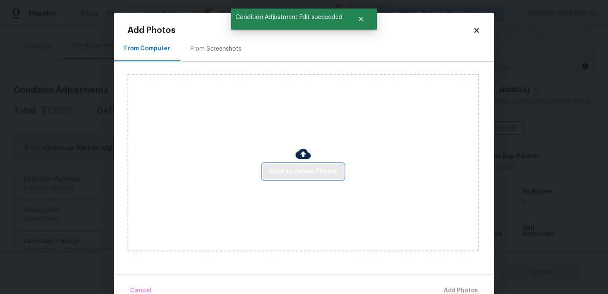
click at [301, 171] on span "Click to Upload Photos" at bounding box center [303, 171] width 68 height 11
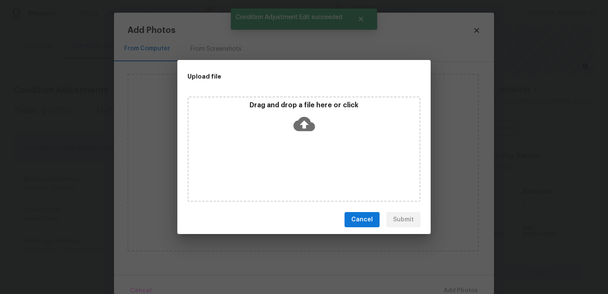
click at [301, 171] on div "Drag and drop a file here or click" at bounding box center [304, 149] width 233 height 106
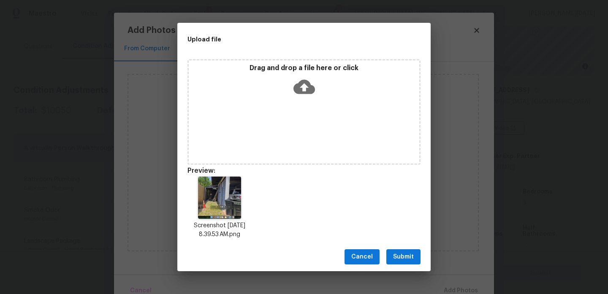
click at [419, 260] on button "Submit" at bounding box center [403, 257] width 34 height 16
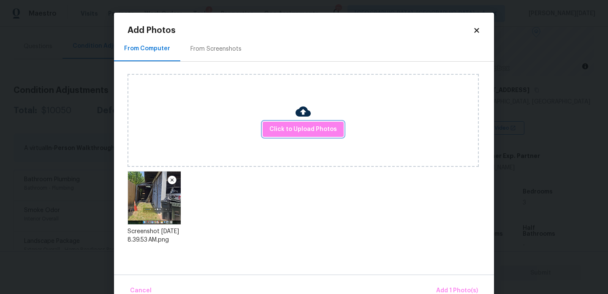
scroll to position [19, 0]
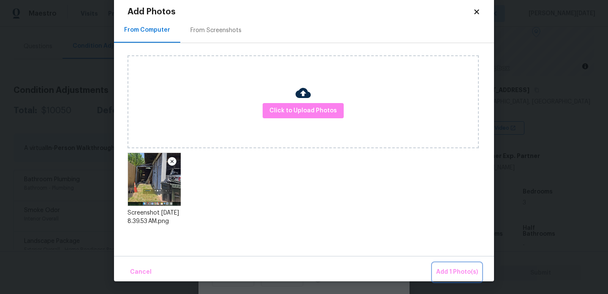
click at [448, 266] on button "Add 1 Photo(s)" at bounding box center [457, 272] width 49 height 18
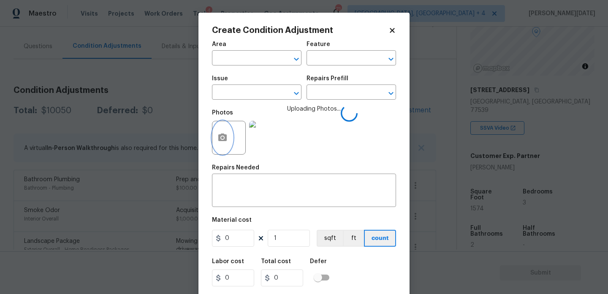
scroll to position [0, 0]
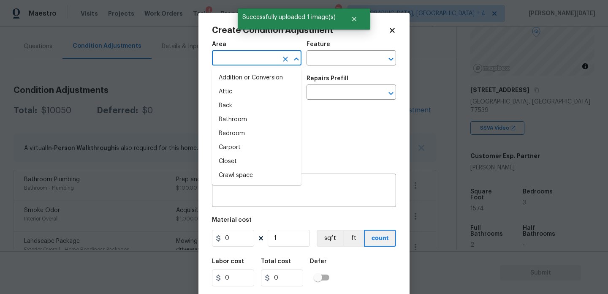
click at [238, 57] on input "text" at bounding box center [245, 58] width 66 height 13
type input "x"
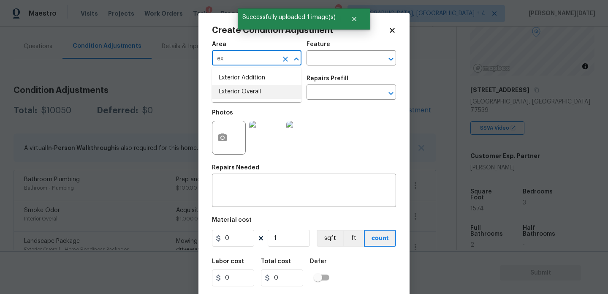
click at [241, 101] on ul "Exterior Addition Exterior Overall" at bounding box center [257, 85] width 90 height 35
click at [248, 97] on li "Exterior Overall" at bounding box center [257, 92] width 90 height 14
type input "Exterior Overall"
click at [248, 97] on input "text" at bounding box center [245, 93] width 66 height 13
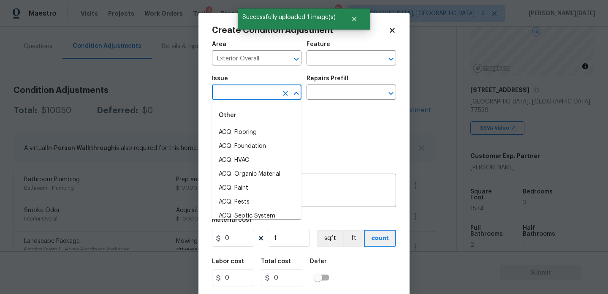
click at [248, 97] on input "text" at bounding box center [245, 93] width 66 height 13
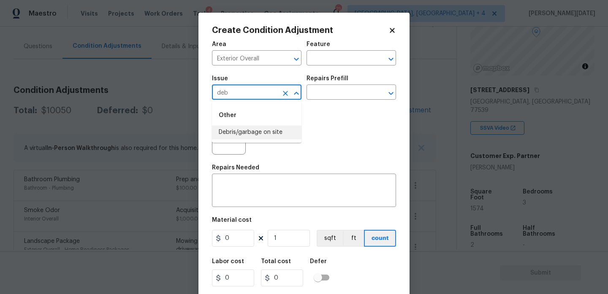
type input "deb"
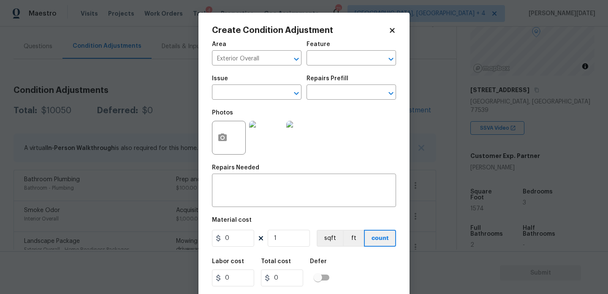
click at [335, 85] on div "Repairs Prefill" at bounding box center [352, 81] width 90 height 11
click at [271, 89] on input "text" at bounding box center [245, 93] width 66 height 13
type input "e"
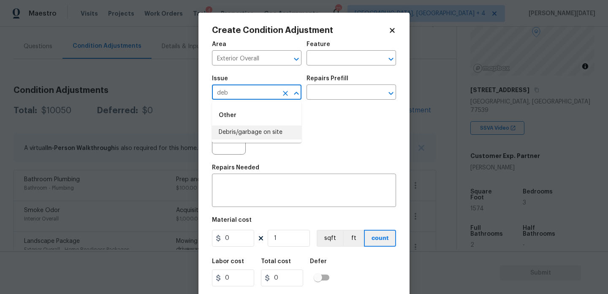
click at [275, 135] on li "Debris/garbage on site" at bounding box center [257, 132] width 90 height 14
type input "Debris/garbage on site"
click at [335, 91] on input "text" at bounding box center [340, 93] width 66 height 13
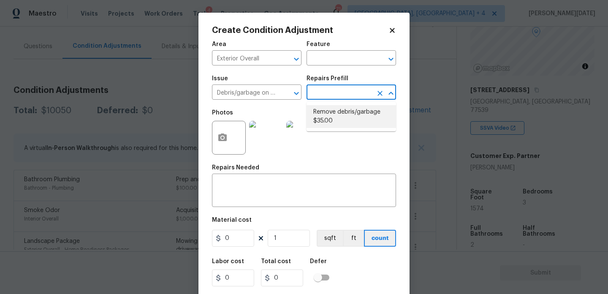
click at [339, 117] on li "Remove debris/garbage $35.00" at bounding box center [352, 116] width 90 height 23
type textarea "Remove, haul off, and properly dispose of any debris left by seller to offsite …"
type input "35"
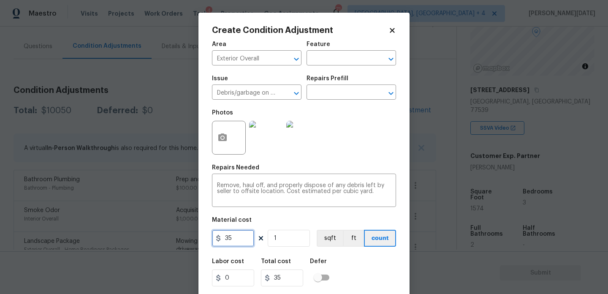
drag, startPoint x: 246, startPoint y: 239, endPoint x: 159, endPoint y: 238, distance: 86.6
click at [159, 238] on div "Create Condition Adjustment Area Exterior Overall ​ Feature ​ Issue Debris/garb…" at bounding box center [304, 147] width 608 height 294
type input "800"
click at [362, 141] on div "Photos" at bounding box center [304, 132] width 184 height 55
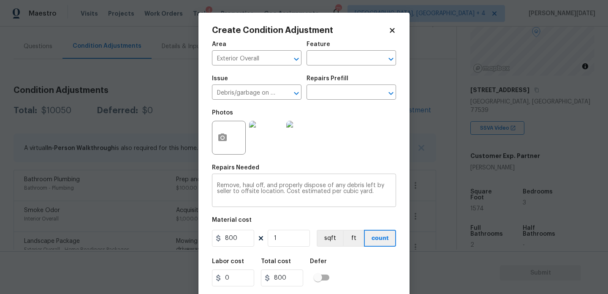
scroll to position [22, 0]
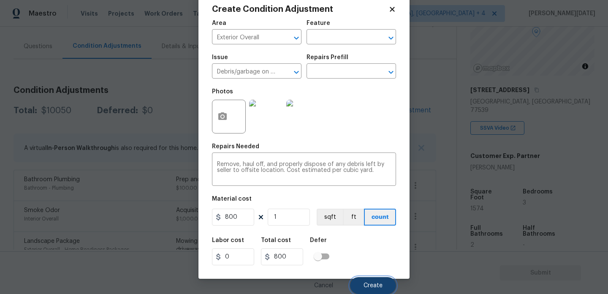
click at [364, 285] on button "Create" at bounding box center [373, 285] width 46 height 17
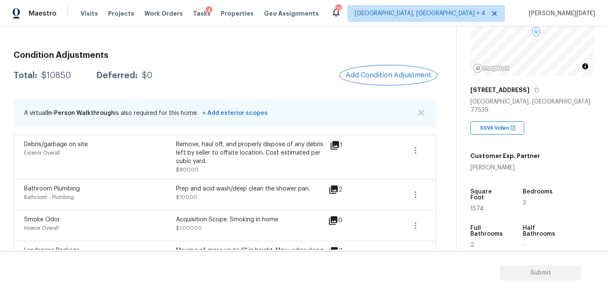
scroll to position [108, 0]
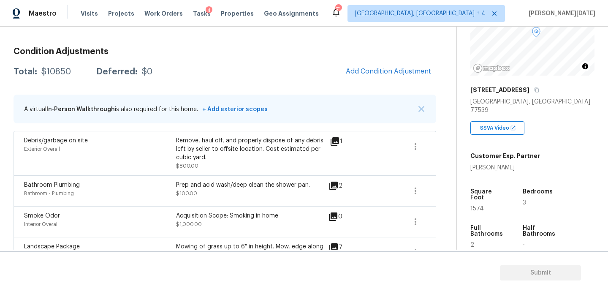
click at [480, 206] on span "1574" at bounding box center [477, 209] width 14 height 6
click at [477, 206] on span "1574" at bounding box center [477, 209] width 14 height 6
copy span "1574"
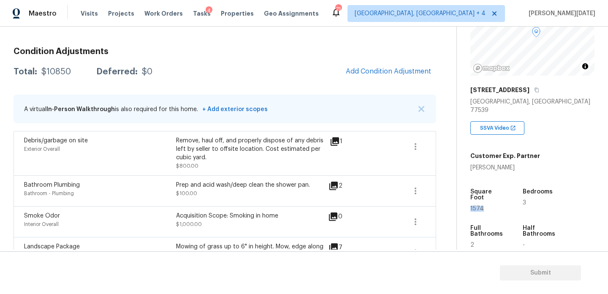
click at [378, 63] on button "Add Condition Adjustment" at bounding box center [388, 72] width 95 height 18
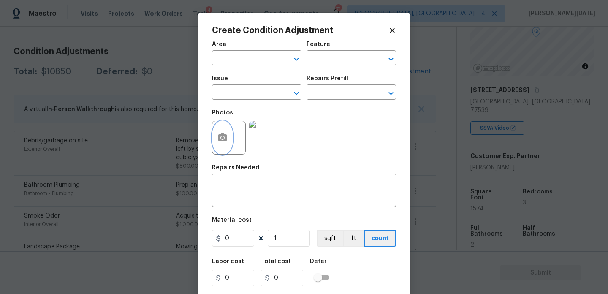
click at [217, 144] on button "button" at bounding box center [222, 137] width 20 height 33
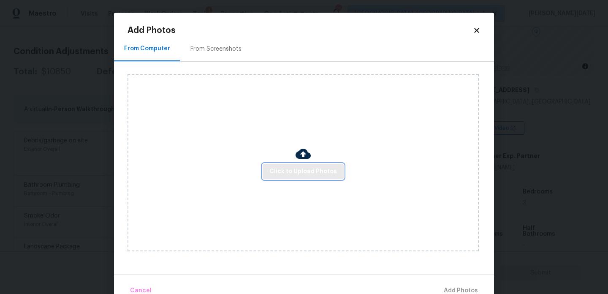
click at [286, 166] on button "Click to Upload Photos" at bounding box center [303, 172] width 81 height 16
